Goal: Find specific page/section: Find specific page/section

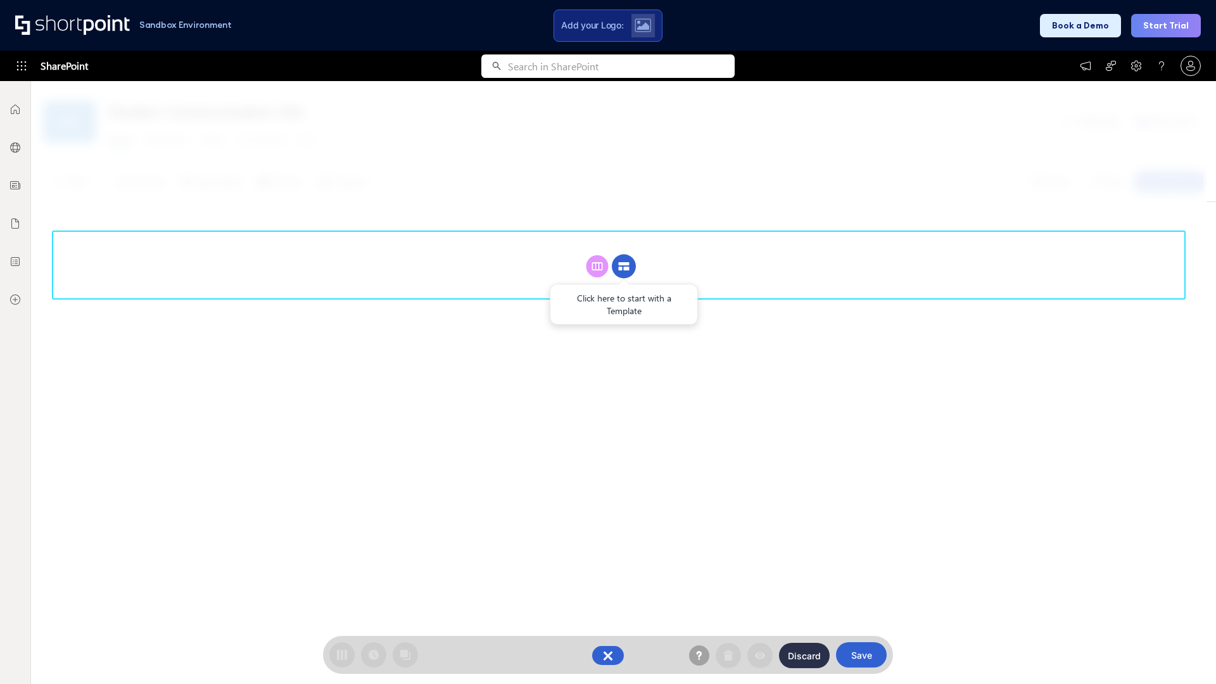
click at [624, 266] on circle at bounding box center [624, 267] width 24 height 24
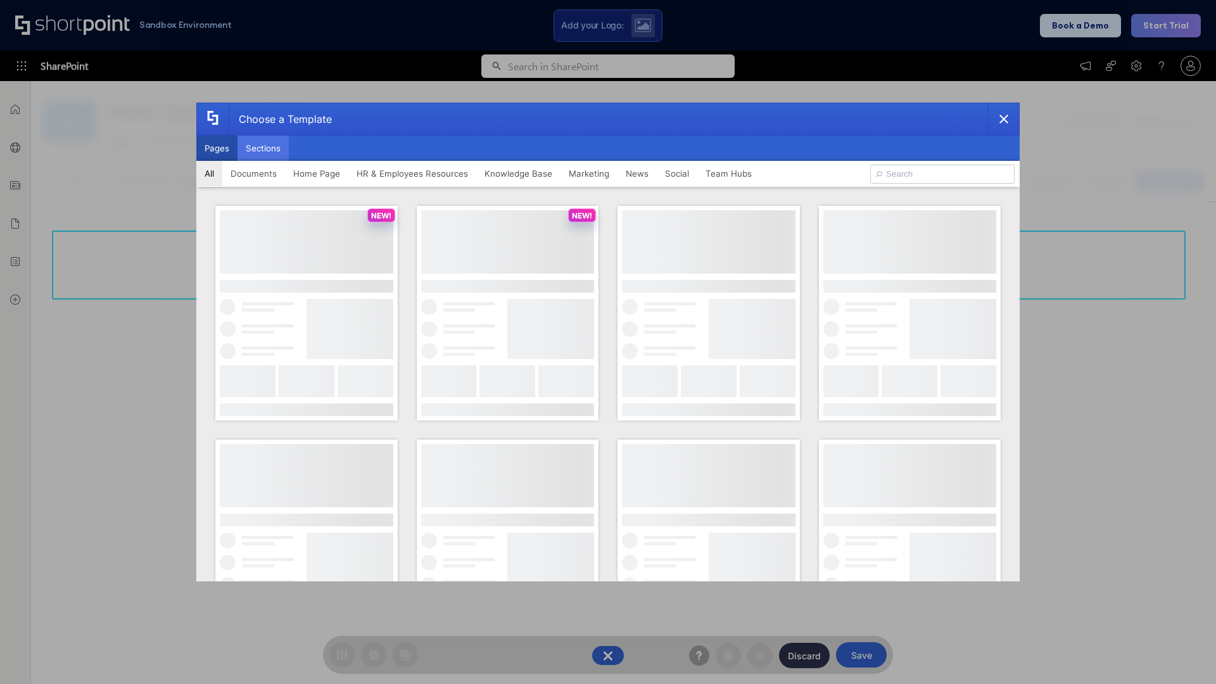
click at [263, 148] on button "Sections" at bounding box center [262, 147] width 51 height 25
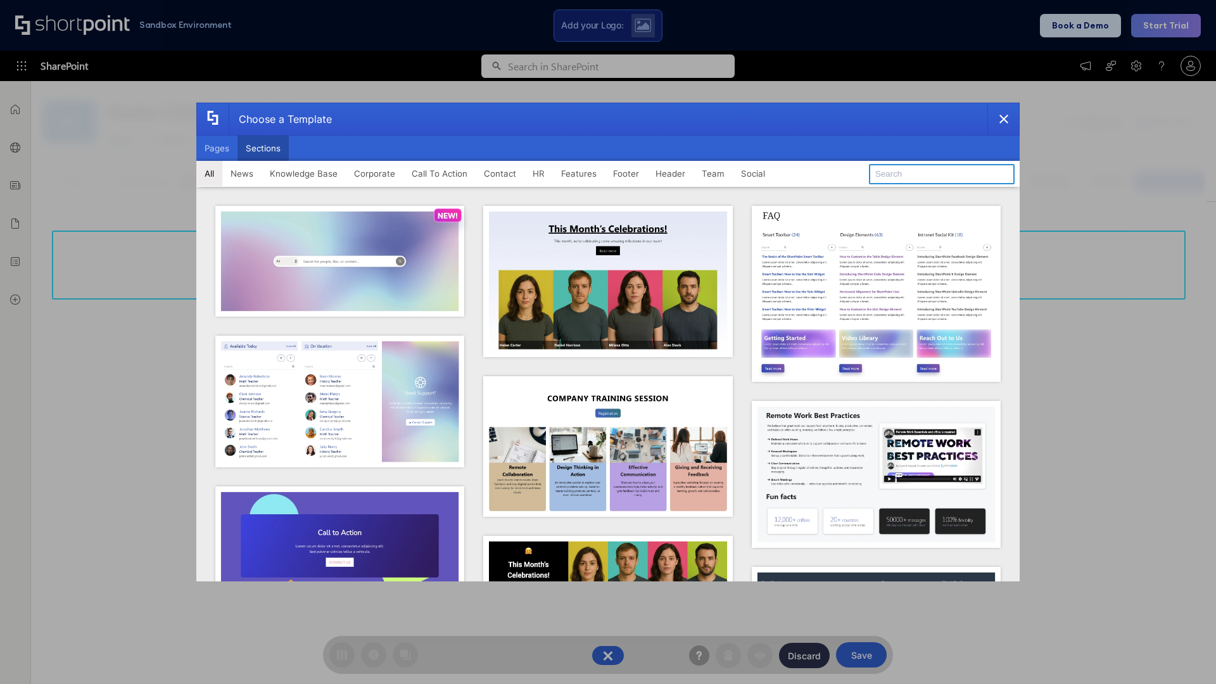
type input "News Kit 1"
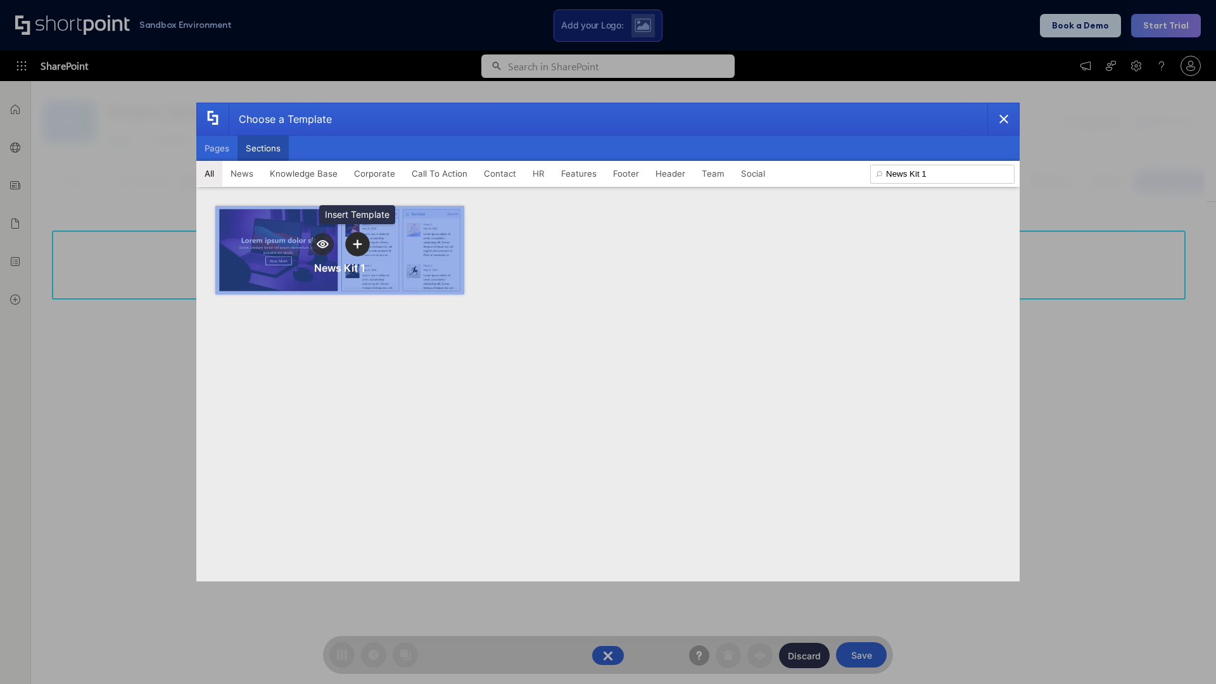
click at [357, 244] on icon "template selector" at bounding box center [357, 243] width 9 height 9
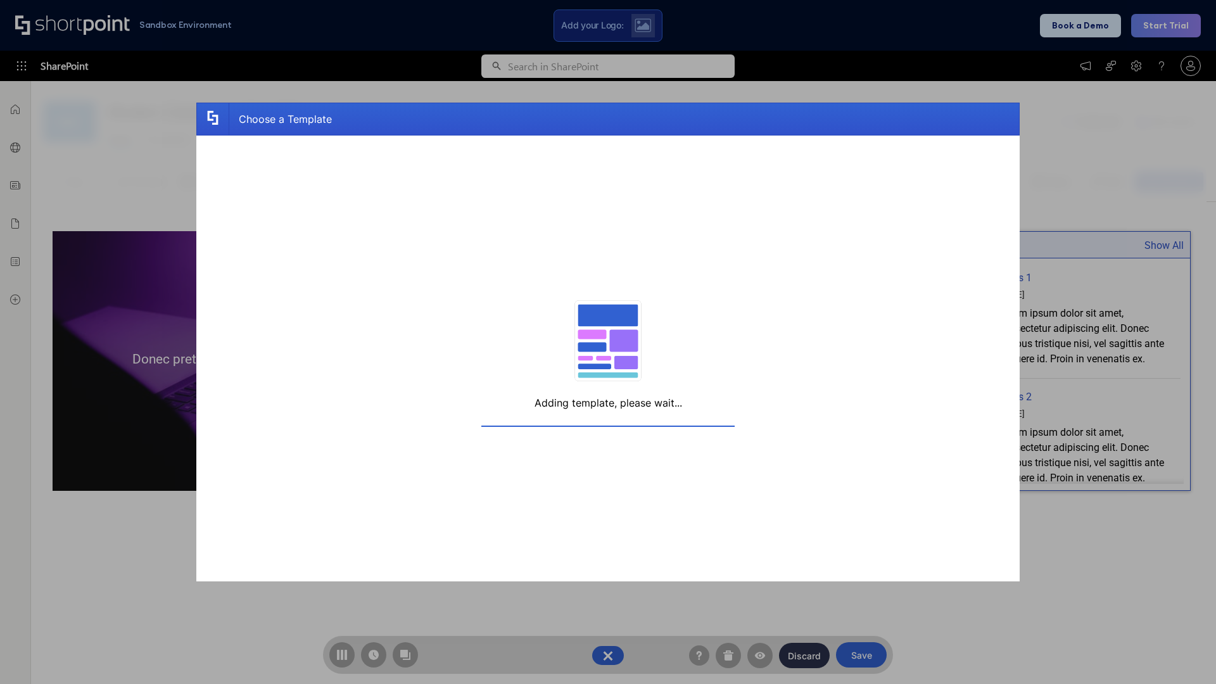
scroll to position [9, 9]
